Goal: Task Accomplishment & Management: Use online tool/utility

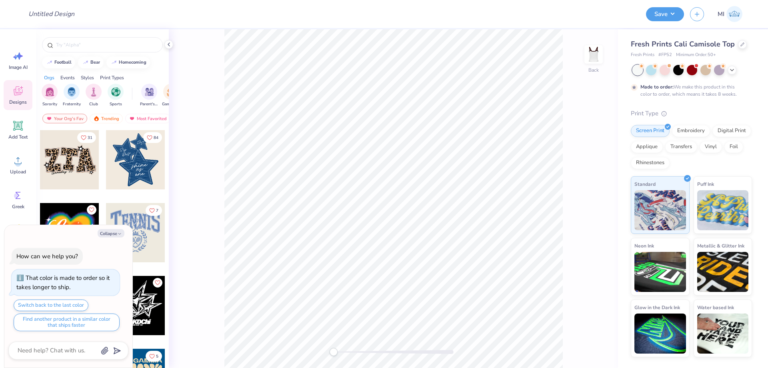
type textarea "x"
click at [606, 15] on div "Design Title" at bounding box center [331, 14] width 618 height 28
click at [624, 14] on div "Design Title" at bounding box center [331, 14] width 618 height 28
click at [68, 10] on input "Design Title" at bounding box center [61, 14] width 78 height 16
paste input "FPS240054"
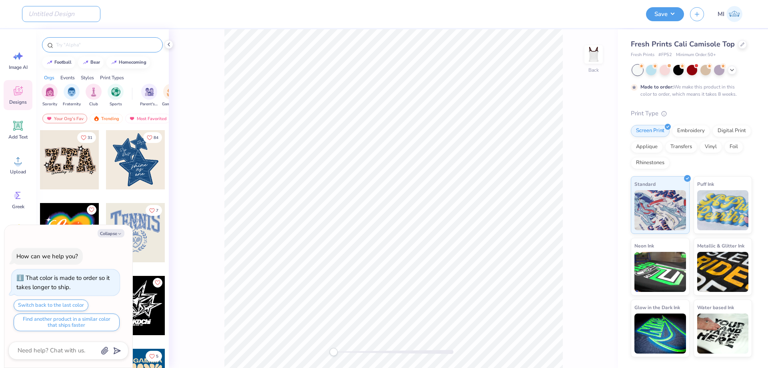
type input "FPS240054"
type textarea "x"
type input "FPS240054"
click at [223, 0] on div "Design Title FPS240054" at bounding box center [331, 14] width 618 height 28
click at [106, 229] on button "Collapse" at bounding box center [111, 233] width 27 height 8
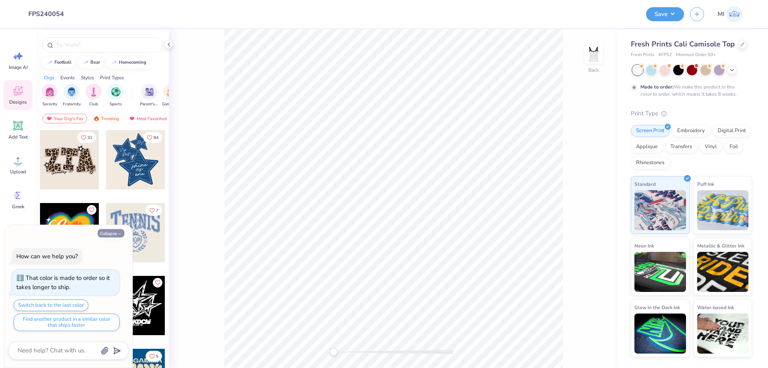
type textarea "x"
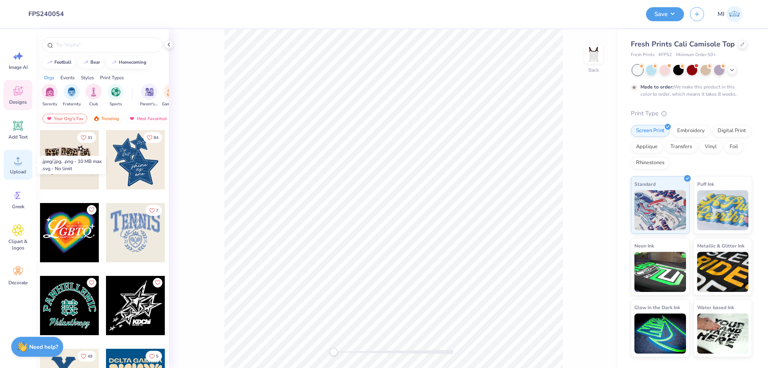
click at [19, 161] on icon at bounding box center [18, 160] width 12 height 12
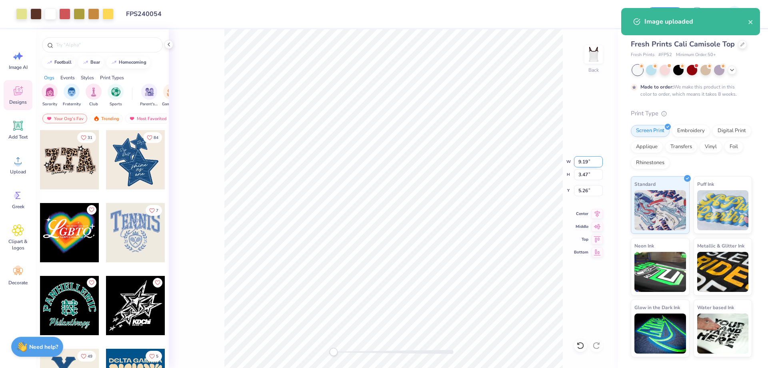
click at [586, 160] on input "9.19" at bounding box center [588, 161] width 29 height 11
type input "7"
click at [593, 191] on input "5.26" at bounding box center [588, 190] width 29 height 11
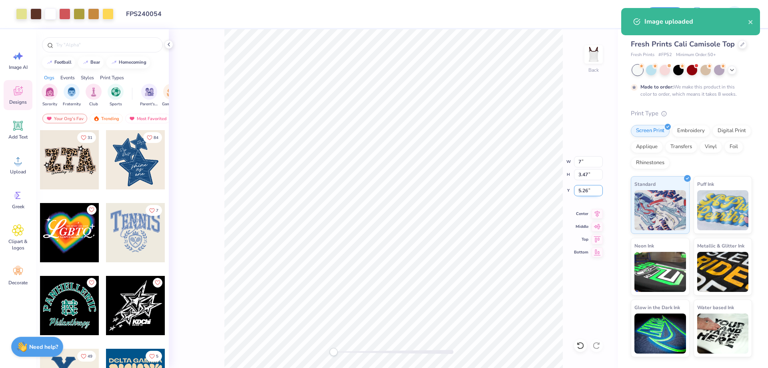
click at [593, 191] on input "5.26" at bounding box center [588, 190] width 29 height 11
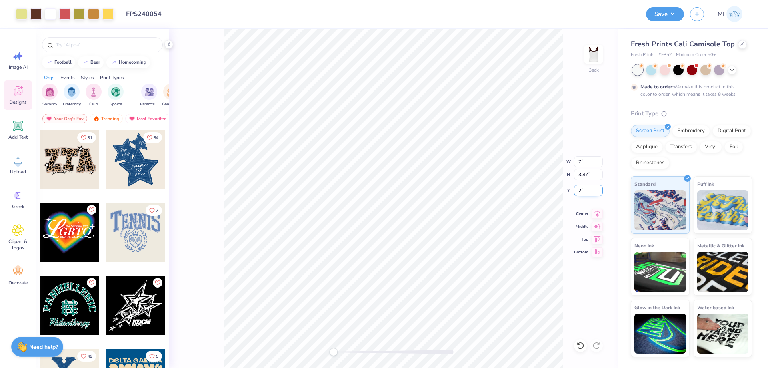
type input "2"
click at [21, 140] on span "Add Text" at bounding box center [17, 137] width 19 height 6
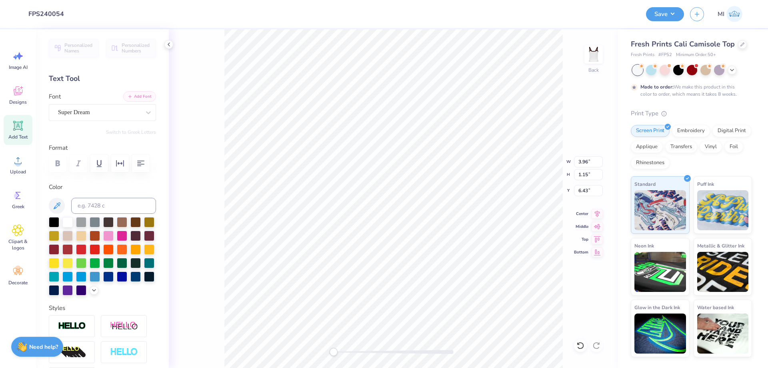
click at [143, 96] on button "Add Font" at bounding box center [139, 96] width 33 height 10
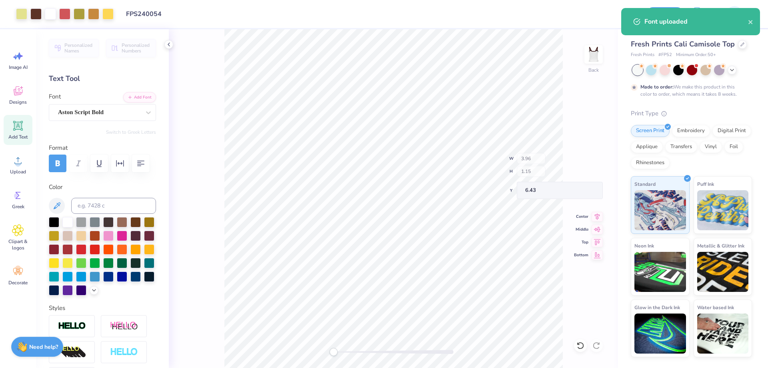
type input "5.33"
type input "2.01"
type input "2.00"
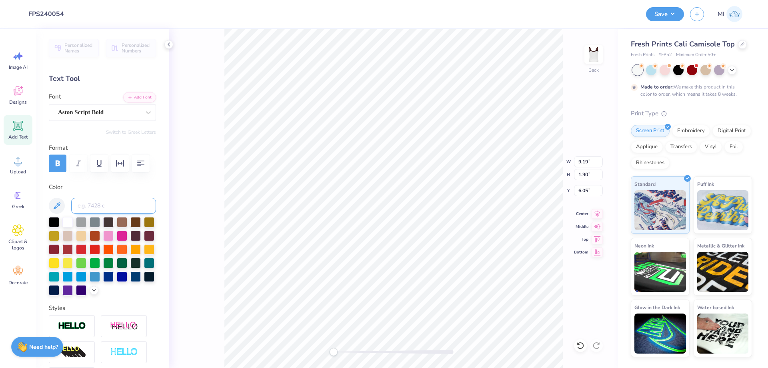
click at [119, 201] on input at bounding box center [113, 206] width 85 height 16
type input "4695"
type textarea "T"
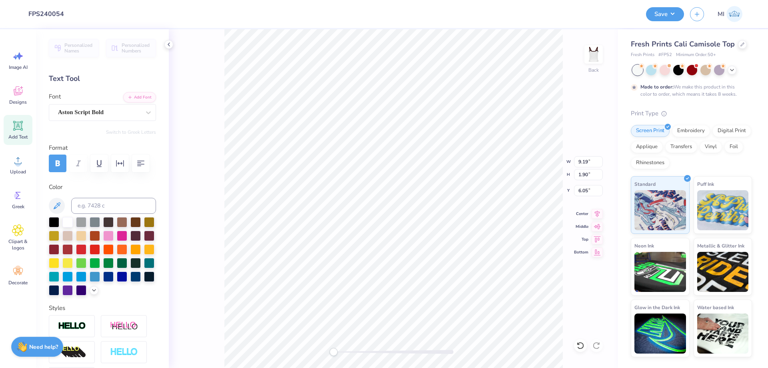
type textarea "Philanthropy"
click at [74, 321] on div at bounding box center [72, 326] width 46 height 22
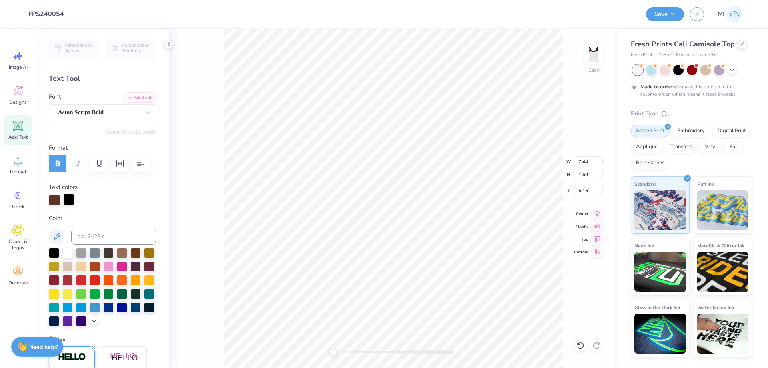
click at [72, 202] on div at bounding box center [68, 199] width 11 height 11
click at [58, 201] on div at bounding box center [54, 199] width 11 height 11
click at [72, 199] on div at bounding box center [68, 199] width 11 height 11
click at [102, 242] on input at bounding box center [113, 237] width 85 height 16
click at [110, 239] on input "4695" at bounding box center [113, 237] width 85 height 16
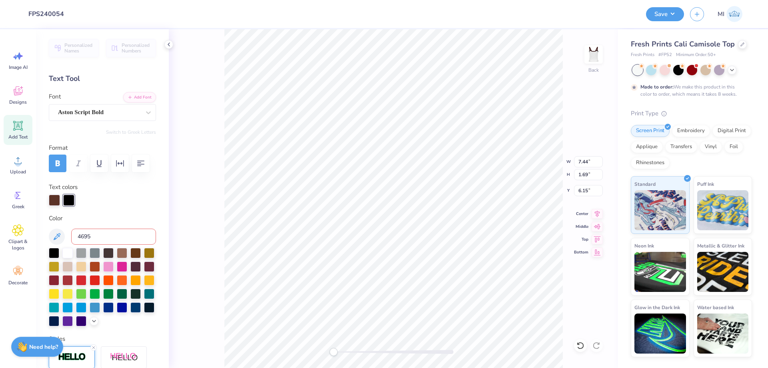
type input "4695"
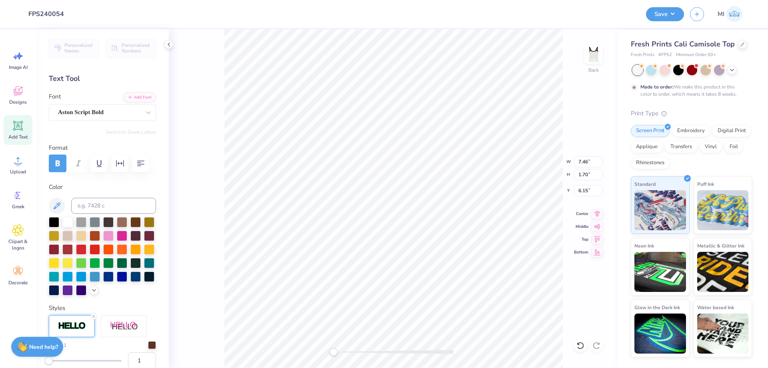
scroll to position [0, 0]
click at [72, 325] on img at bounding box center [72, 325] width 28 height 9
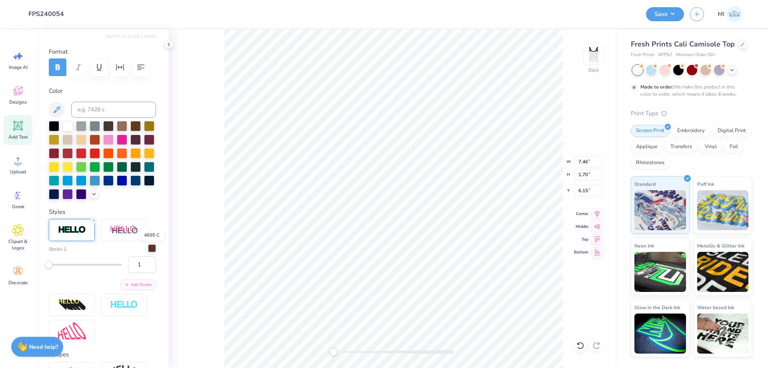
click at [154, 248] on div at bounding box center [152, 248] width 8 height 8
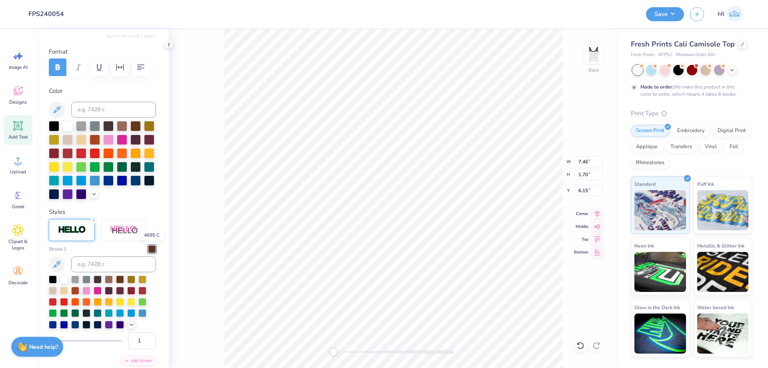
click at [154, 248] on div at bounding box center [152, 249] width 8 height 8
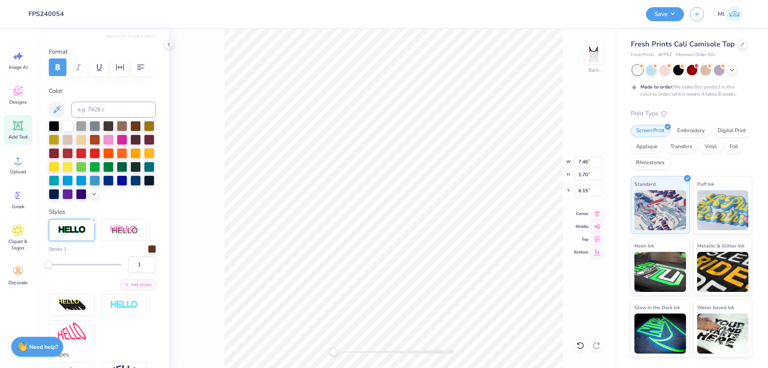
click at [10, 14] on div at bounding box center [8, 14] width 16 height 28
drag, startPoint x: 144, startPoint y: 266, endPoint x: 116, endPoint y: 268, distance: 28.1
click at [128, 268] on input "1" at bounding box center [142, 264] width 28 height 17
type input "2"
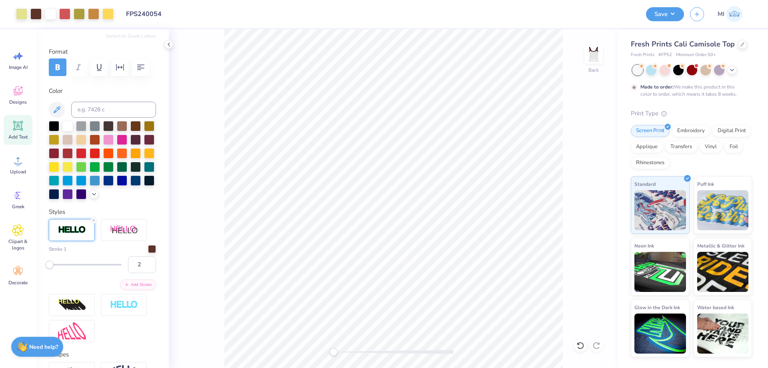
click at [14, 134] on span "Add Text" at bounding box center [17, 137] width 19 height 6
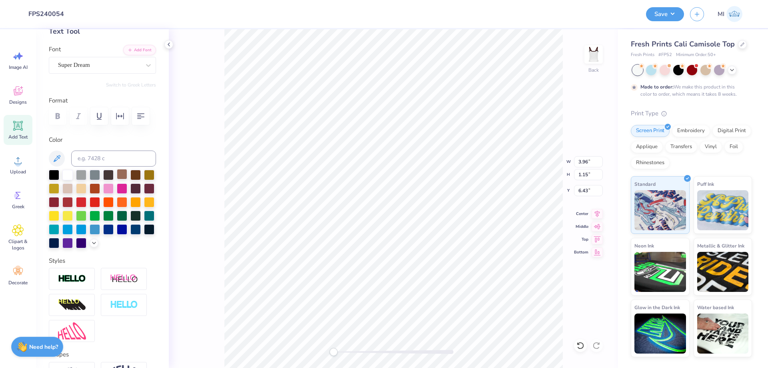
scroll to position [0, 0]
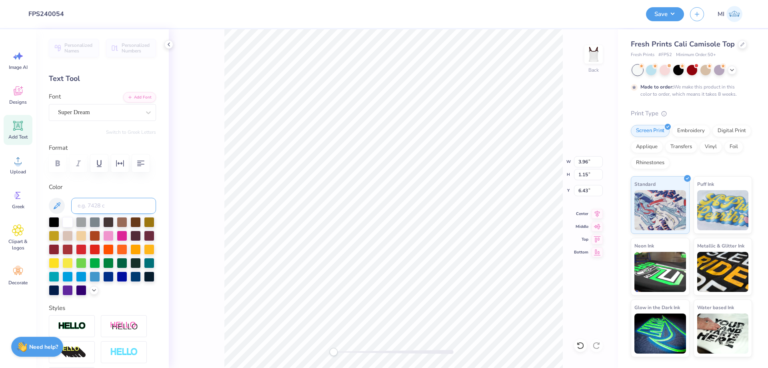
click at [116, 209] on input at bounding box center [113, 206] width 85 height 16
paste input "4695"
type input "4695"
click at [150, 98] on button "Add Font" at bounding box center [139, 96] width 33 height 10
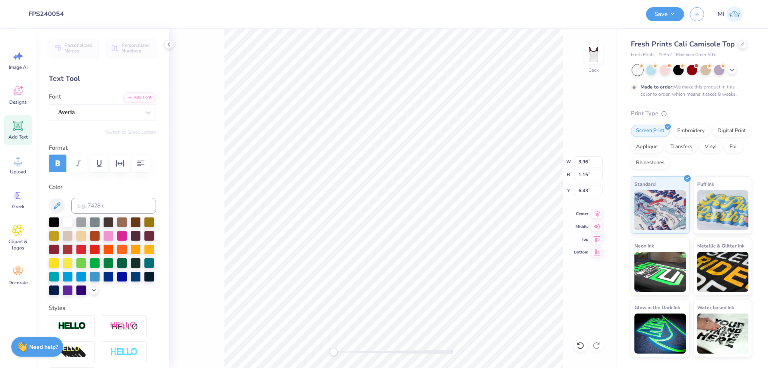
type textarea "DELTA DELTA DELTA"
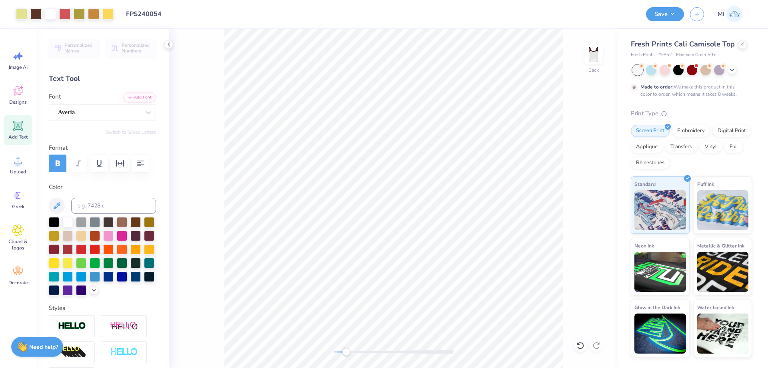
click at [347, 354] on div at bounding box center [394, 352] width 120 height 8
click at [285, 345] on div "Back" at bounding box center [393, 198] width 449 height 339
click at [591, 161] on input "7.47" at bounding box center [588, 161] width 29 height 11
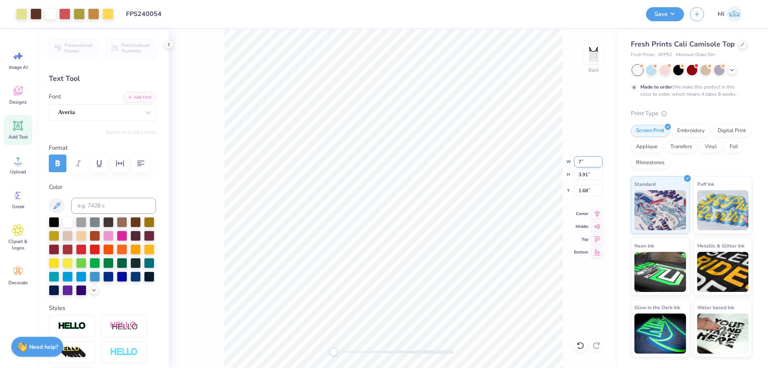
type input "6.56"
type input "3.58"
click at [588, 196] on input "1.89" at bounding box center [588, 190] width 29 height 11
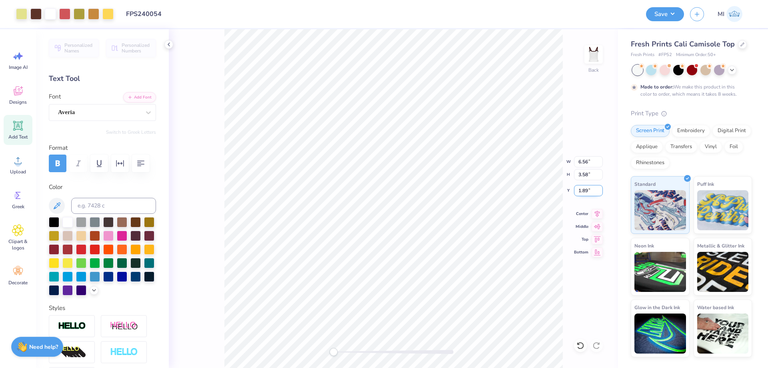
drag, startPoint x: 590, startPoint y: 193, endPoint x: 576, endPoint y: 192, distance: 13.7
click at [576, 192] on input "1.89" at bounding box center [588, 190] width 29 height 11
type input "1.50"
drag, startPoint x: 591, startPoint y: 190, endPoint x: 511, endPoint y: 190, distance: 80.5
click at [574, 190] on input "1.50" at bounding box center [588, 190] width 29 height 11
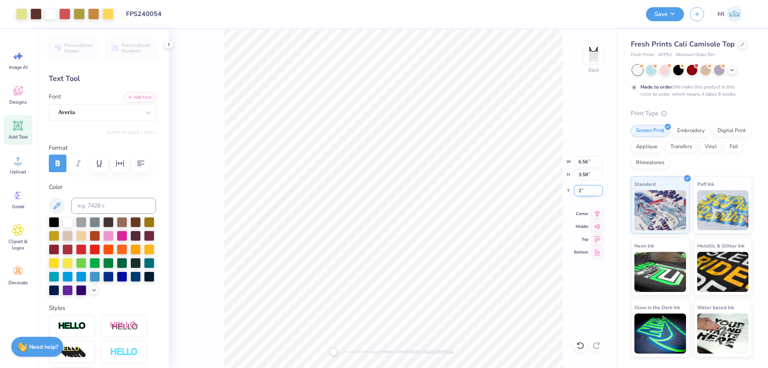
type input "2.00"
click at [658, 15] on button "Save" at bounding box center [665, 13] width 38 height 14
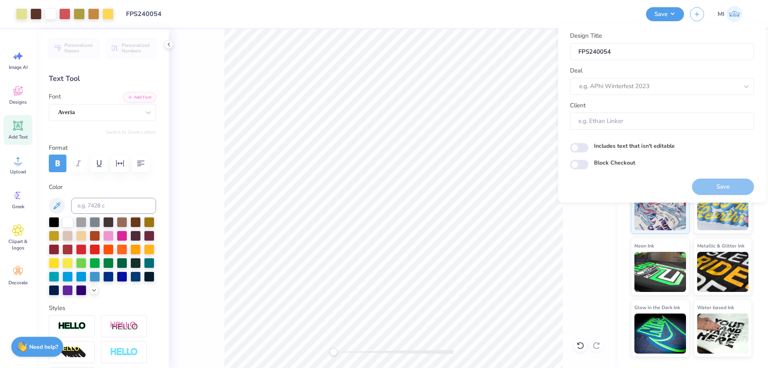
click at [656, 96] on div "Design Title FPS240054 Deal e.g. APhi Winterfest 2023 Client" at bounding box center [662, 80] width 184 height 98
click at [664, 91] on div "e.g. APhi Winterfest 2023" at bounding box center [659, 86] width 161 height 12
click at [616, 108] on div "Design Tool Gallery" at bounding box center [663, 107] width 178 height 13
type input "dESIGN tOOL gALLERY"
type input "Design Tool Gallery User"
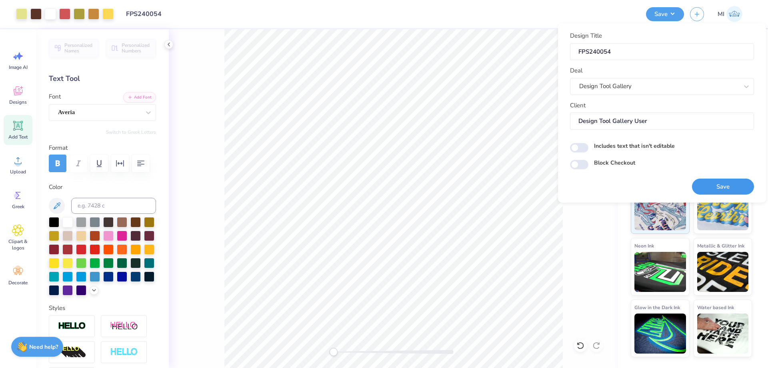
click at [701, 188] on button "Save" at bounding box center [723, 187] width 62 height 16
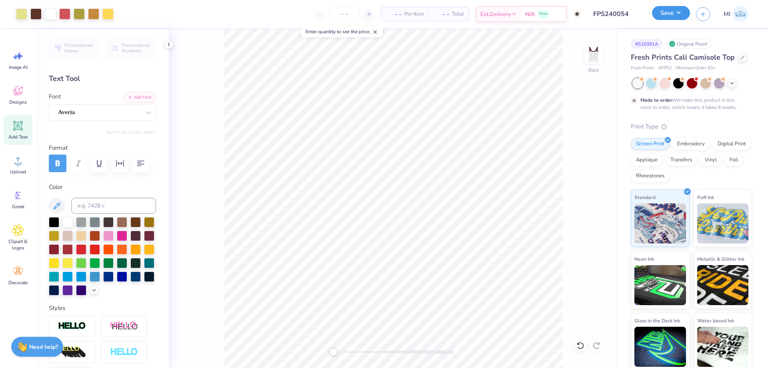
click at [664, 10] on button "Save" at bounding box center [671, 13] width 38 height 14
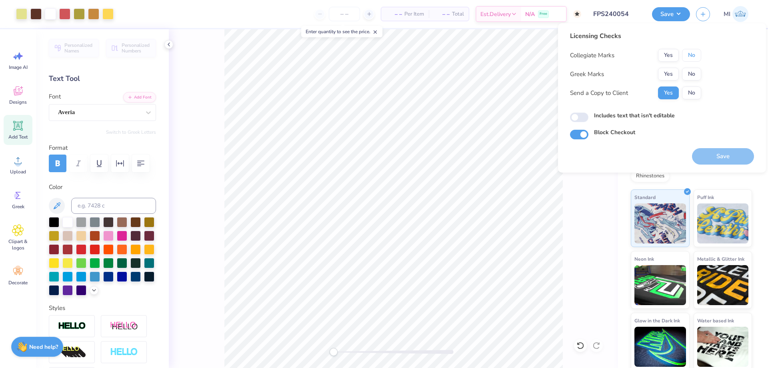
drag, startPoint x: 688, startPoint y: 56, endPoint x: 676, endPoint y: 67, distance: 16.4
click at [685, 58] on button "No" at bounding box center [691, 55] width 19 height 13
click at [671, 73] on button "Yes" at bounding box center [668, 74] width 21 height 13
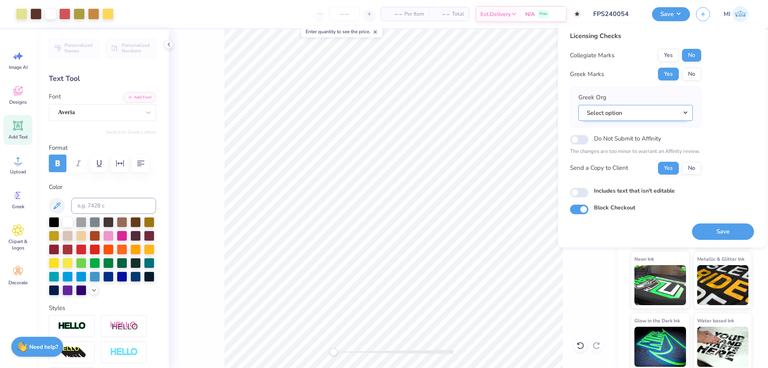
click at [651, 119] on button "Select option" at bounding box center [636, 113] width 114 height 16
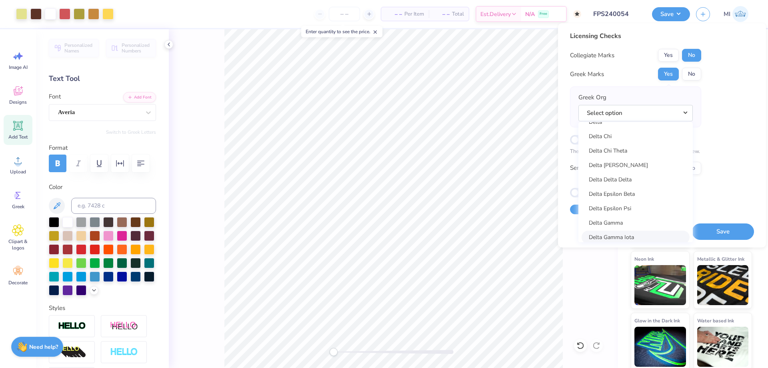
scroll to position [1729, 0]
click at [631, 218] on link "Delta Delta Delta" at bounding box center [636, 218] width 108 height 13
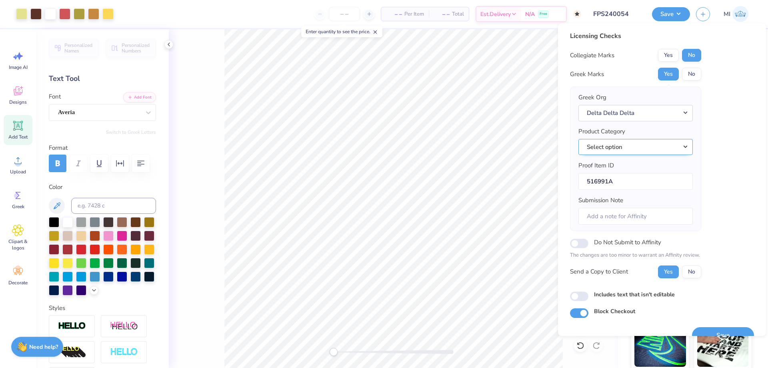
click at [662, 146] on button "Select option" at bounding box center [636, 147] width 114 height 16
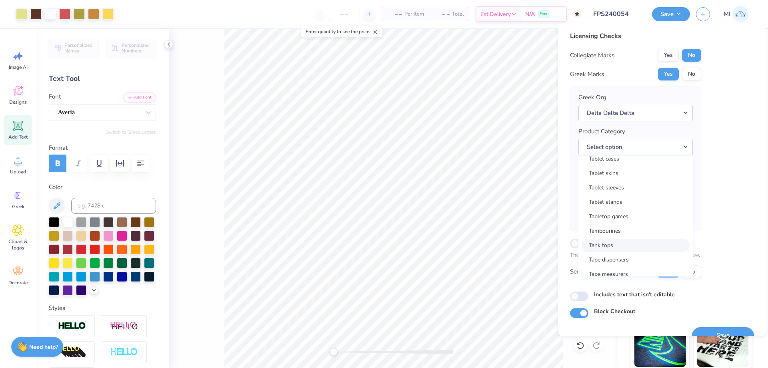
click at [609, 243] on link "Tank tops" at bounding box center [636, 245] width 108 height 13
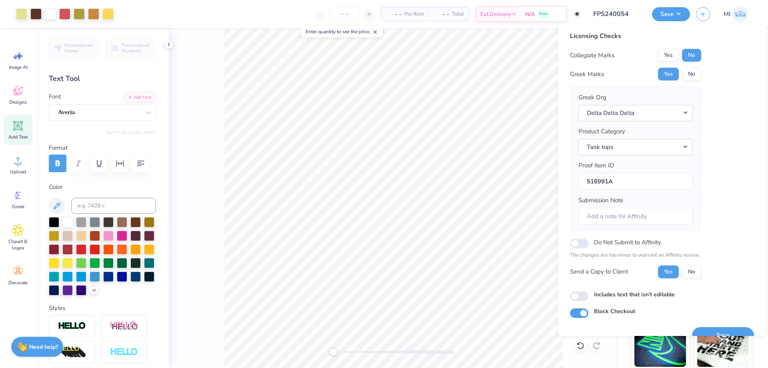
drag, startPoint x: 716, startPoint y: 329, endPoint x: 702, endPoint y: 157, distance: 172.6
click at [716, 329] on button "Save" at bounding box center [723, 335] width 62 height 16
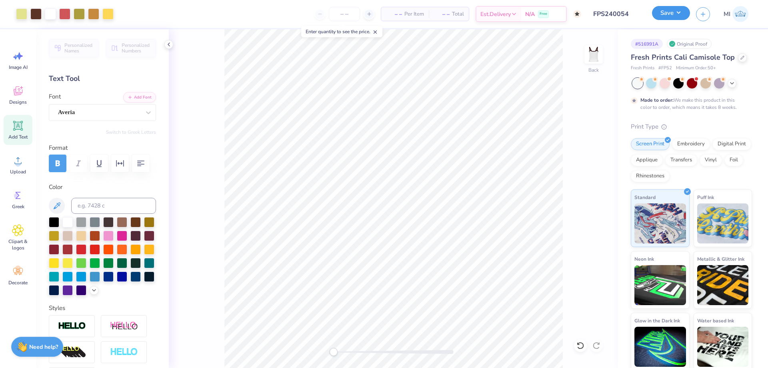
click at [662, 10] on button "Save" at bounding box center [671, 13] width 38 height 14
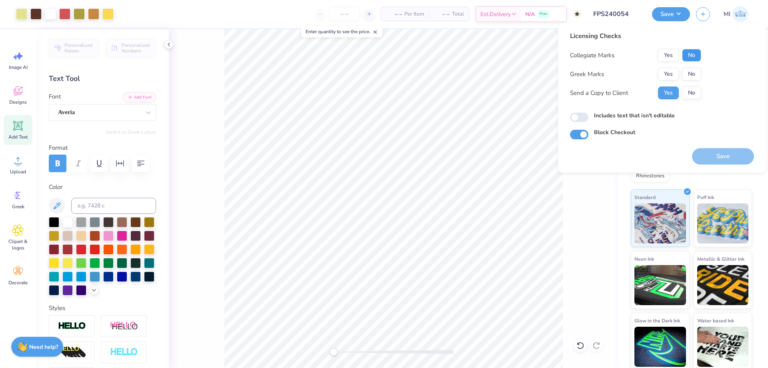
click at [692, 55] on button "No" at bounding box center [691, 55] width 19 height 13
click at [673, 72] on button "Yes" at bounding box center [668, 74] width 21 height 13
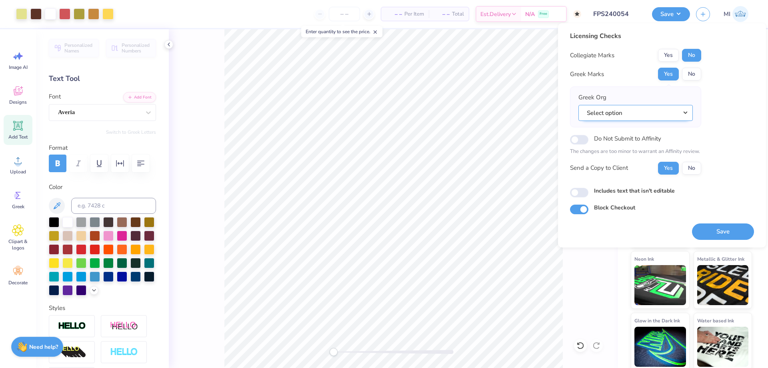
click at [642, 114] on button "Select option" at bounding box center [636, 113] width 114 height 16
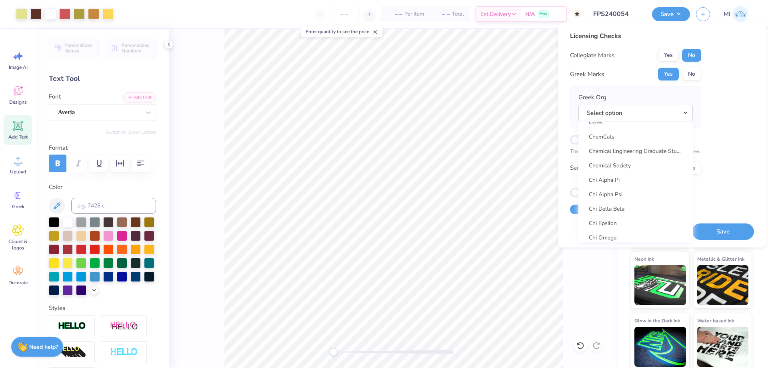
scroll to position [1585, 0]
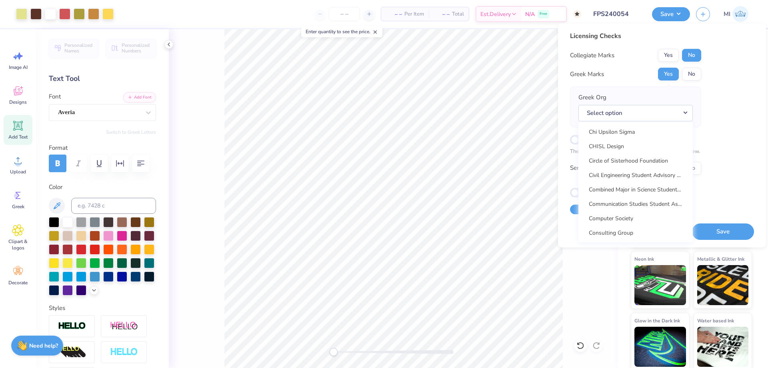
click at [39, 351] on div "Need help? Chat with us." at bounding box center [37, 345] width 52 height 20
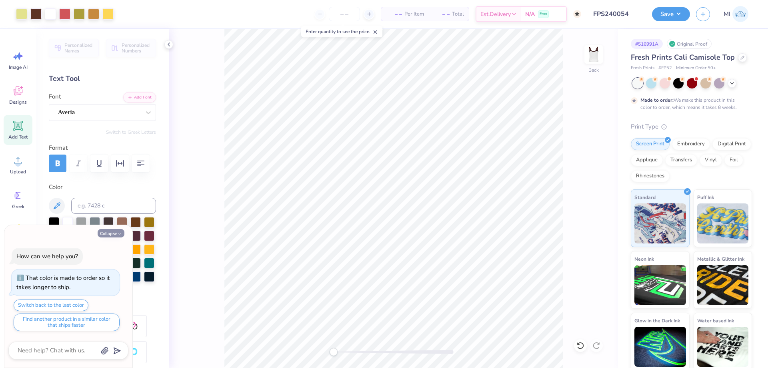
click at [120, 231] on button "Collapse" at bounding box center [111, 233] width 27 height 8
type textarea "x"
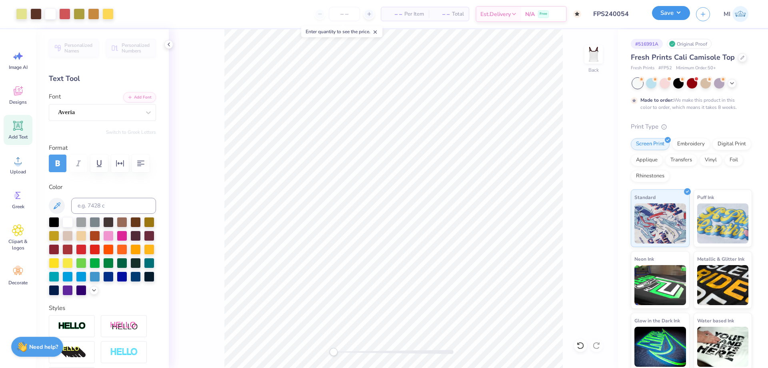
click at [670, 16] on button "Save" at bounding box center [671, 13] width 38 height 14
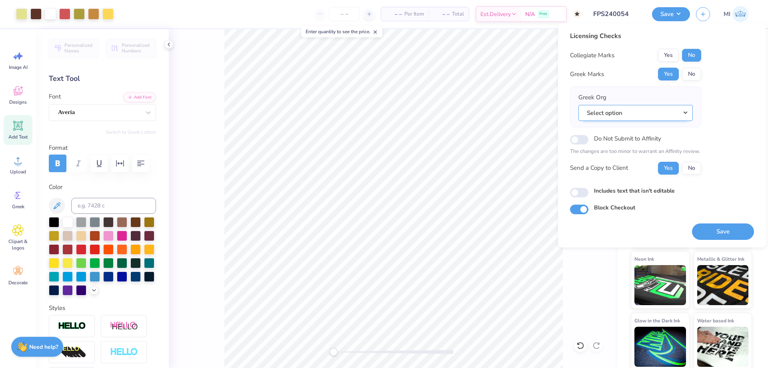
click at [664, 118] on button "Select option" at bounding box center [636, 113] width 114 height 16
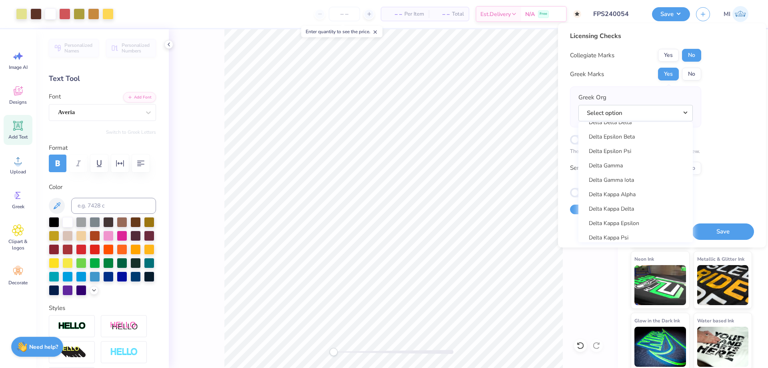
scroll to position [1921, 0]
